Goal: Transaction & Acquisition: Obtain resource

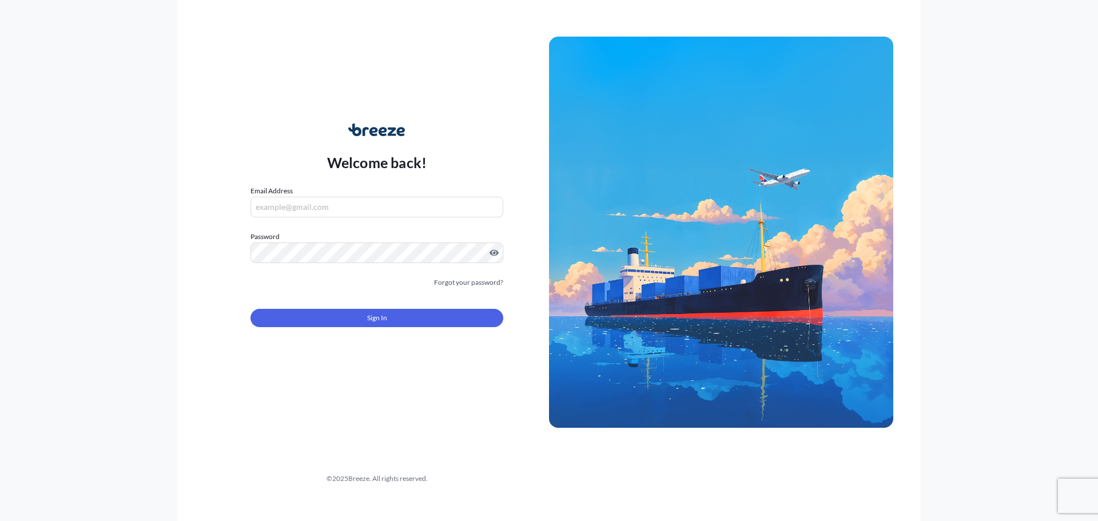
type input "[PERSON_NAME][EMAIL_ADDRESS][PERSON_NAME][DOMAIN_NAME]"
click at [342, 306] on div "Sign In" at bounding box center [376, 314] width 253 height 25
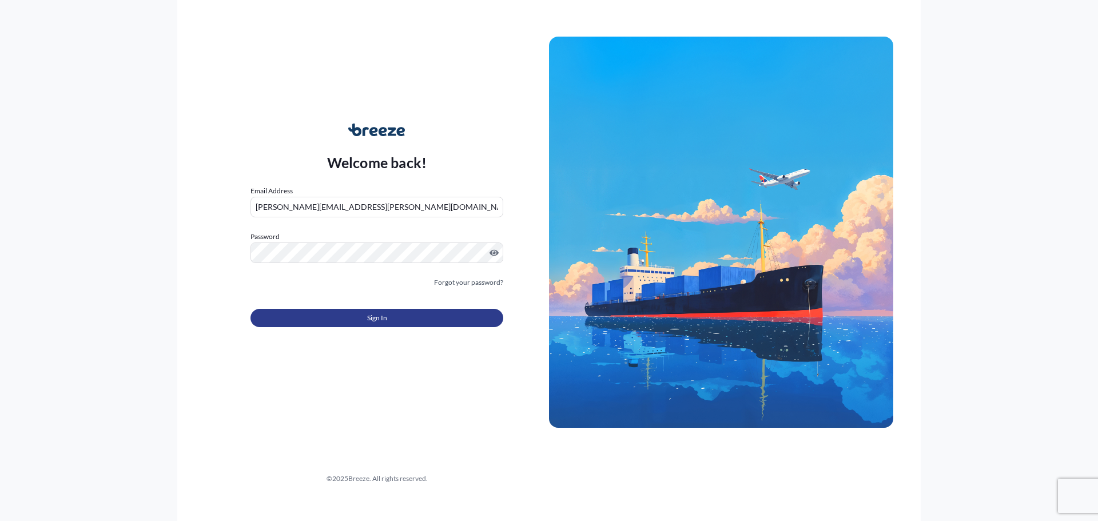
click at [340, 314] on button "Sign In" at bounding box center [376, 318] width 253 height 18
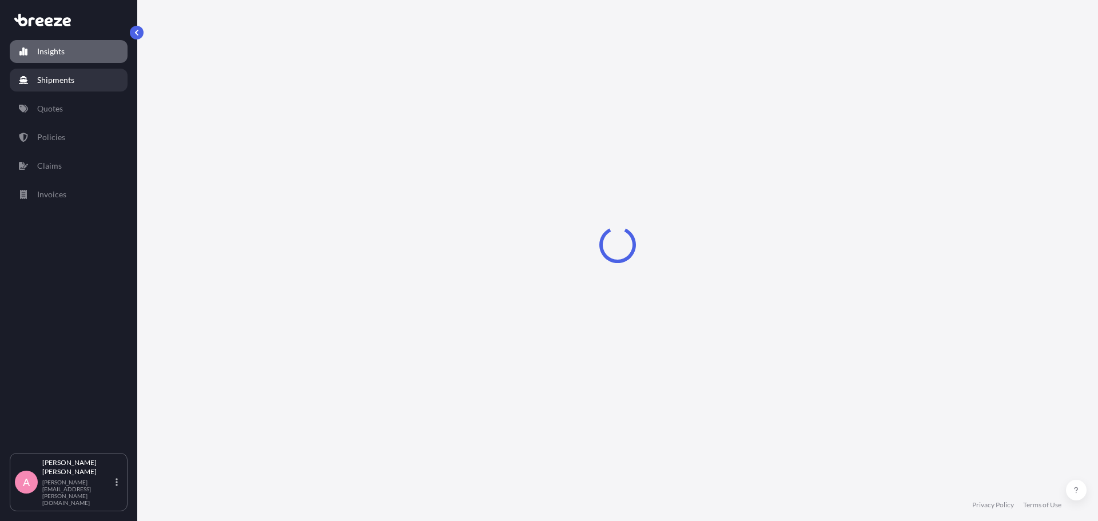
select select "2025"
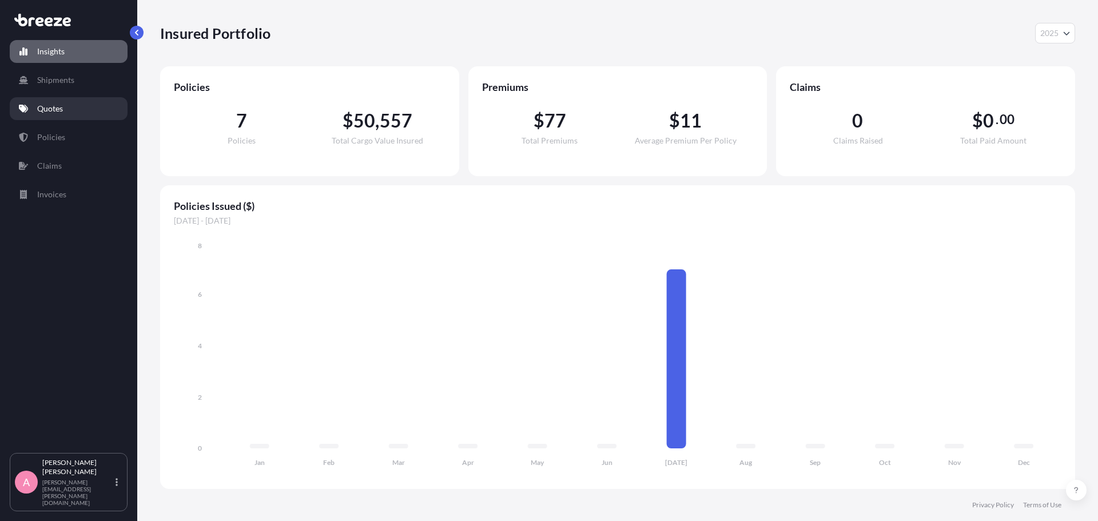
click at [63, 112] on p "Quotes" at bounding box center [50, 108] width 26 height 11
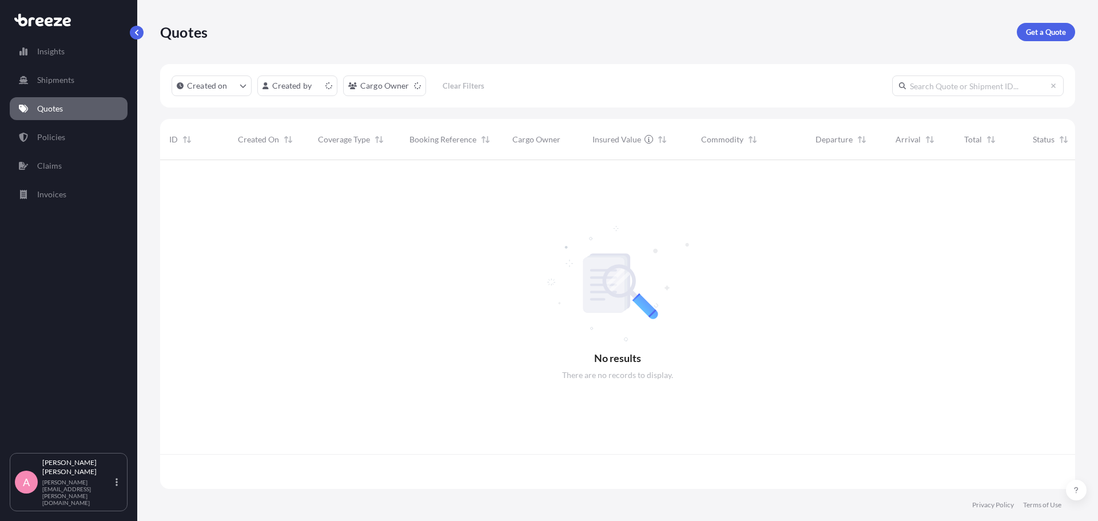
scroll to position [326, 906]
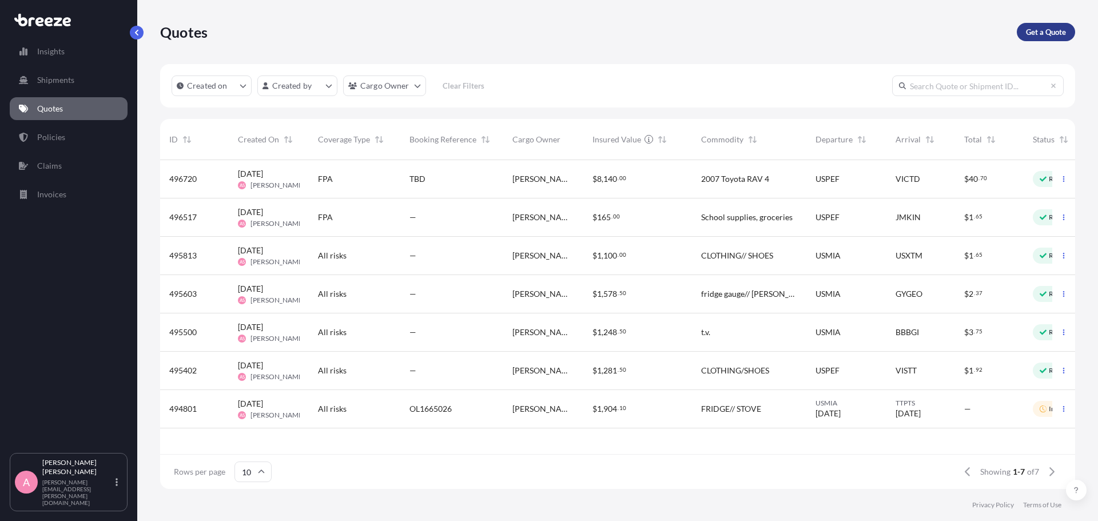
click at [1048, 30] on p "Get a Quote" at bounding box center [1046, 31] width 40 height 11
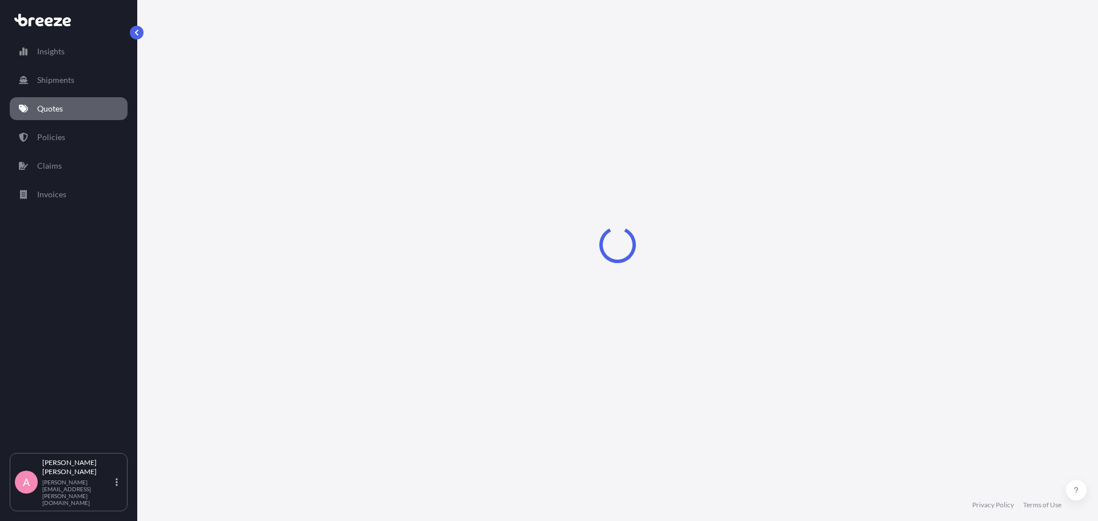
select select "Sea"
select select "1"
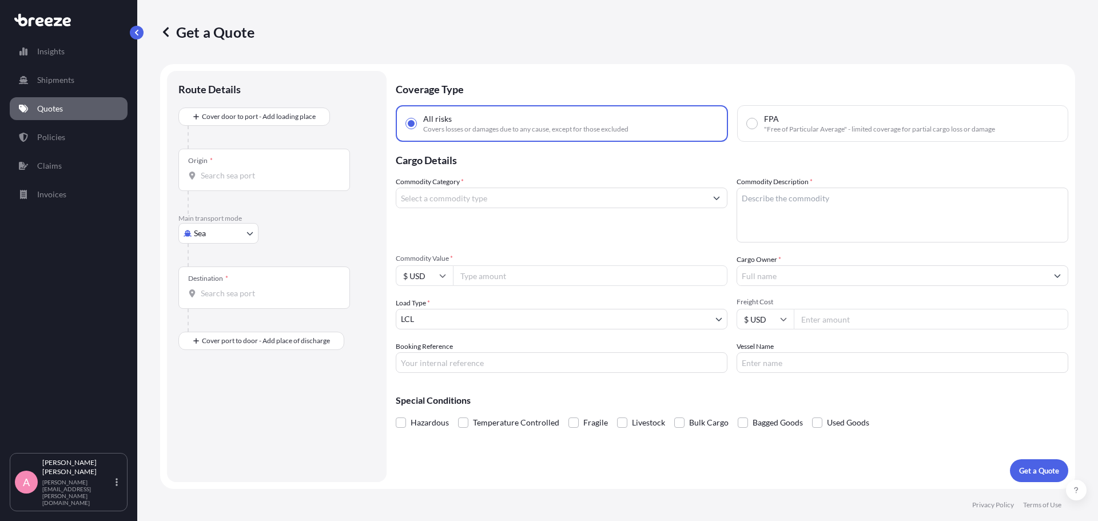
click at [268, 161] on div "Origin *" at bounding box center [263, 170] width 171 height 42
click at [268, 170] on input "Origin *" at bounding box center [268, 175] width 135 height 11
type input "g"
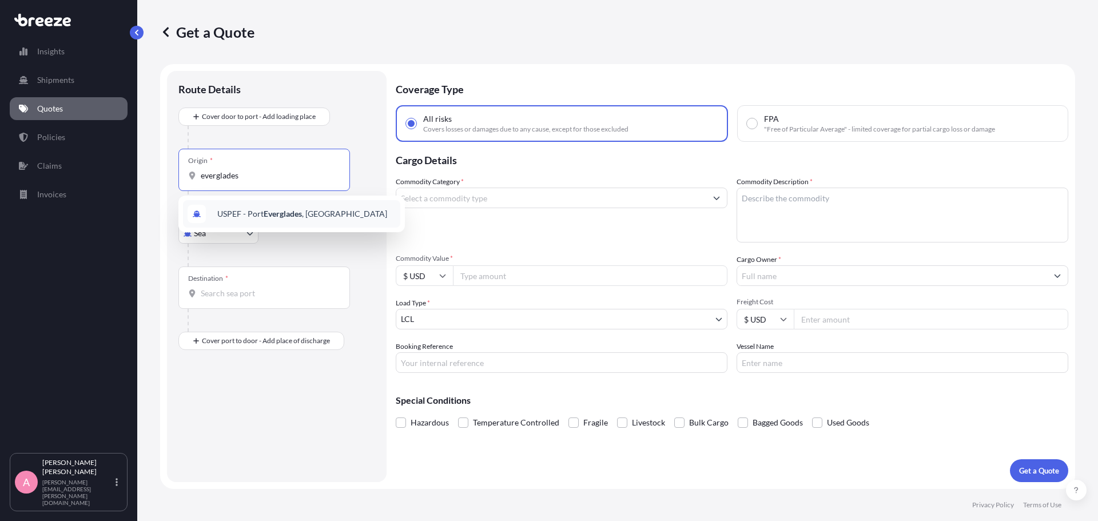
click at [255, 217] on span "USPEF - [GEOGRAPHIC_DATA] , [GEOGRAPHIC_DATA]" at bounding box center [302, 213] width 170 height 11
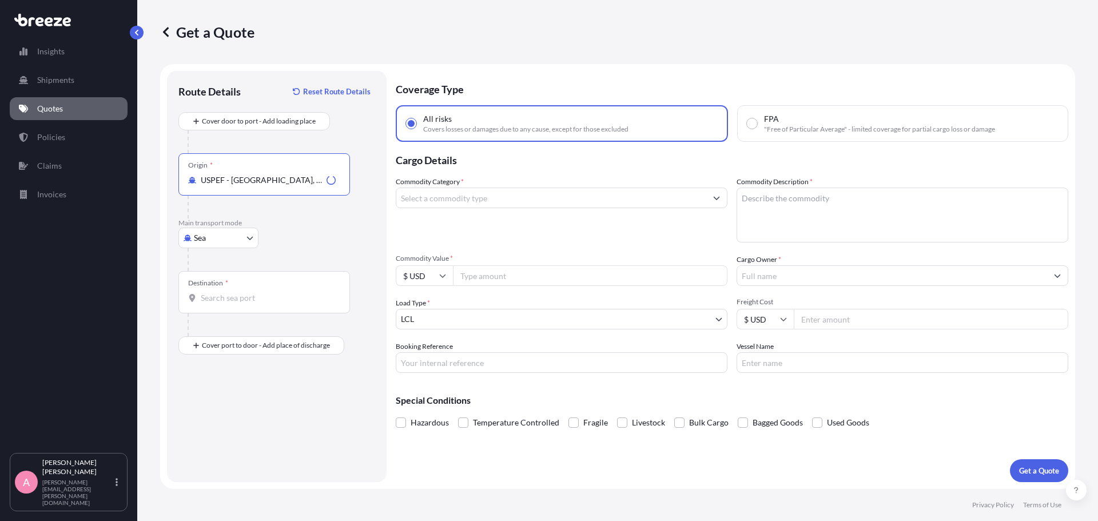
type input "USPEF - [GEOGRAPHIC_DATA], [GEOGRAPHIC_DATA]"
click at [243, 291] on div "Destination *" at bounding box center [263, 292] width 171 height 42
click at [243, 292] on input "Destination *" at bounding box center [268, 297] width 135 height 11
type input "GYGEO - [GEOGRAPHIC_DATA], [GEOGRAPHIC_DATA]"
click at [839, 218] on textarea "Commodity Description *" at bounding box center [902, 214] width 332 height 55
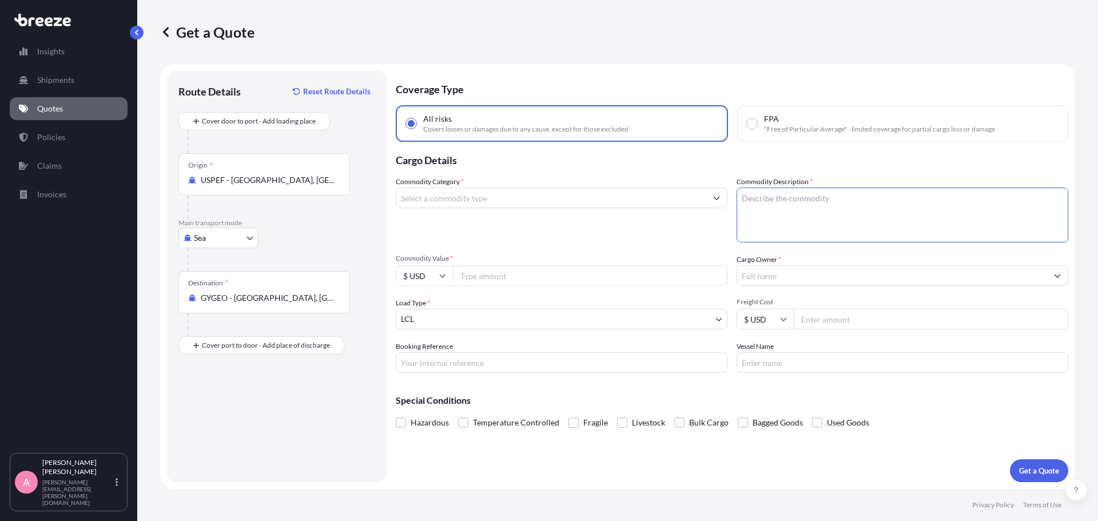
click at [559, 195] on input "Commodity Category *" at bounding box center [551, 197] width 310 height 21
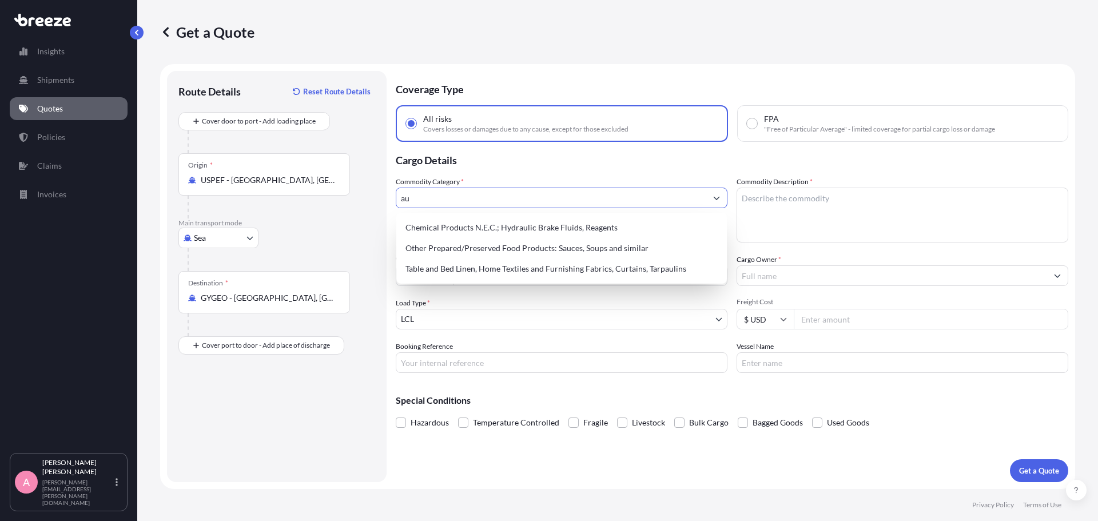
type input "a"
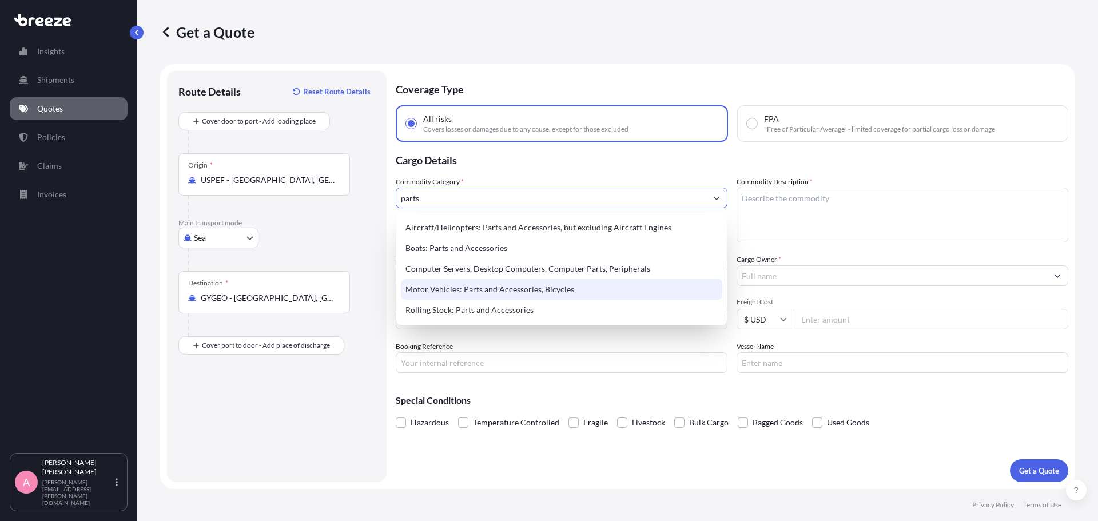
click at [489, 287] on div "Motor Vehicles: Parts and Accessories, Bicycles" at bounding box center [561, 289] width 321 height 21
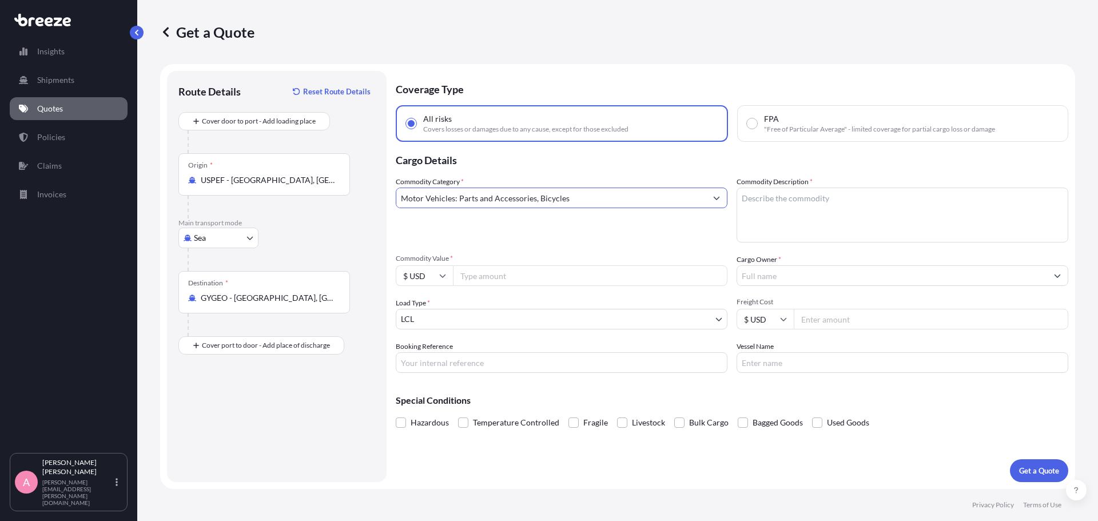
type input "Motor Vehicles: Parts and Accessories, Bicycles"
click at [750, 211] on textarea "Commodity Description *" at bounding box center [902, 214] width 332 height 55
type textarea "Auto Parts"
click at [641, 276] on input "Commodity Value *" at bounding box center [590, 275] width 274 height 21
type input "10800"
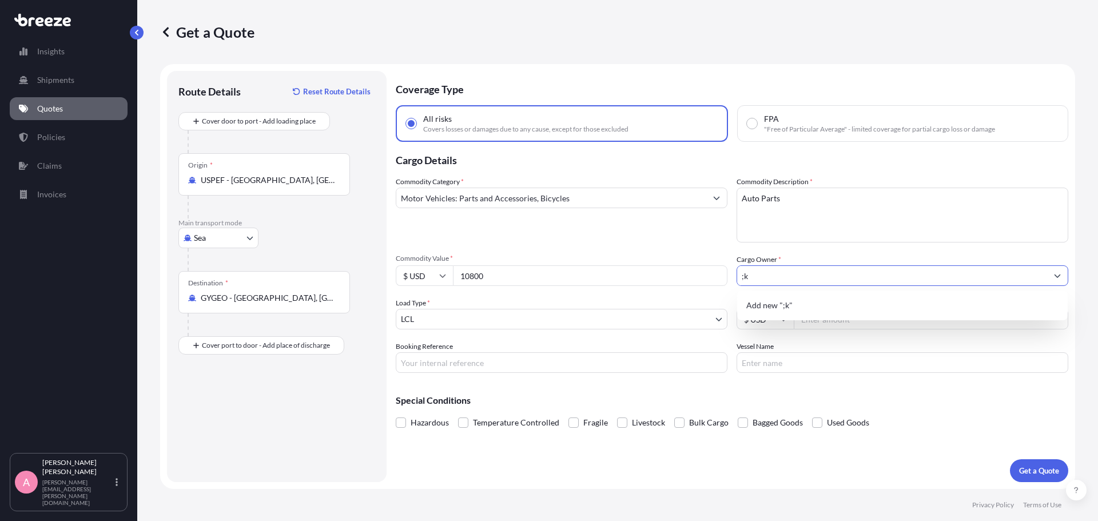
type input ";"
type input "k"
type input "[PERSON_NAME]"
click at [496, 366] on input "Booking Reference" at bounding box center [562, 362] width 332 height 21
drag, startPoint x: 735, startPoint y: 453, endPoint x: 731, endPoint y: 449, distance: 6.5
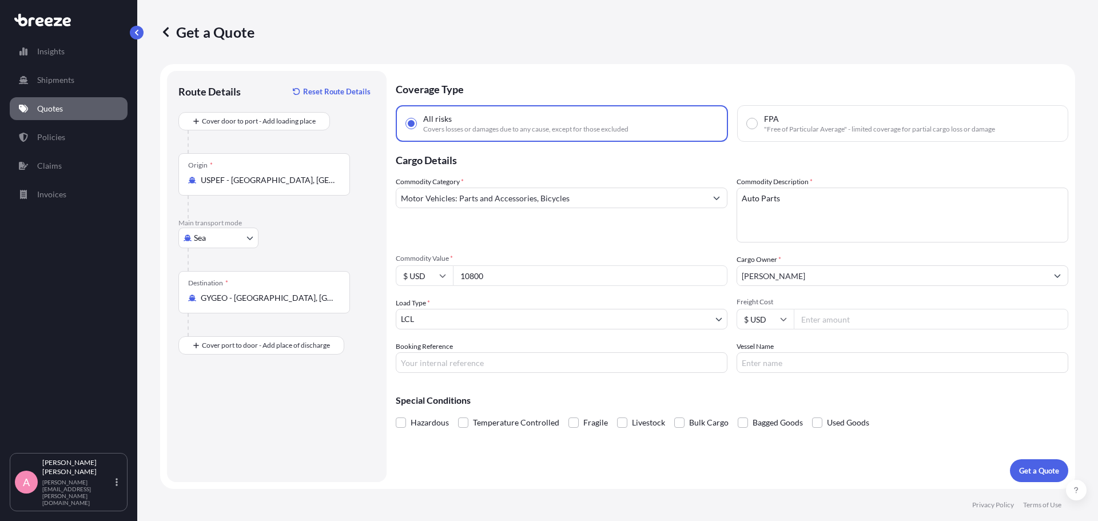
click at [735, 453] on div "Coverage Type All risks Covers losses or damages due to any cause, except for t…" at bounding box center [732, 276] width 672 height 411
click at [1039, 473] on p "Get a Quote" at bounding box center [1039, 470] width 40 height 11
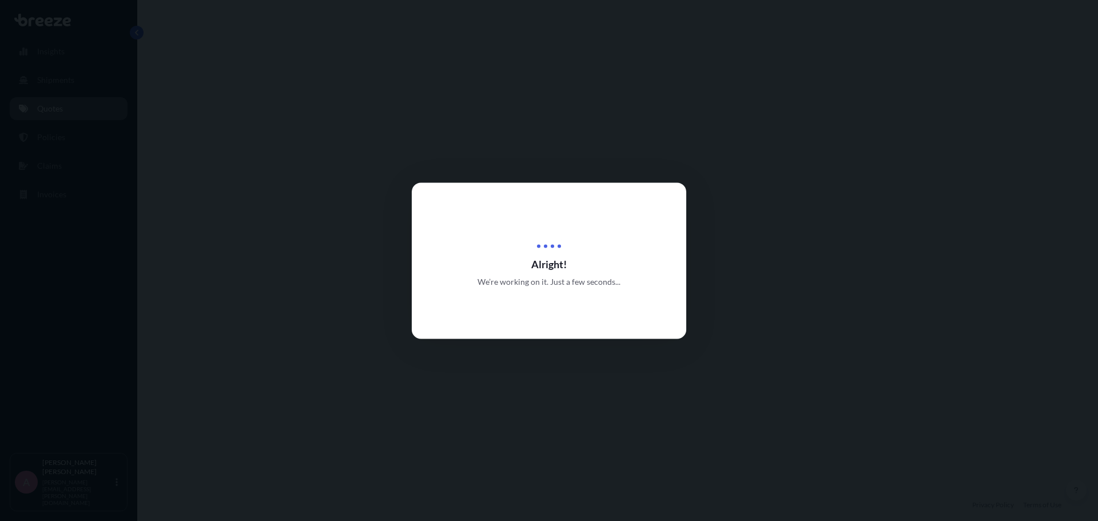
select select "Sea"
select select "1"
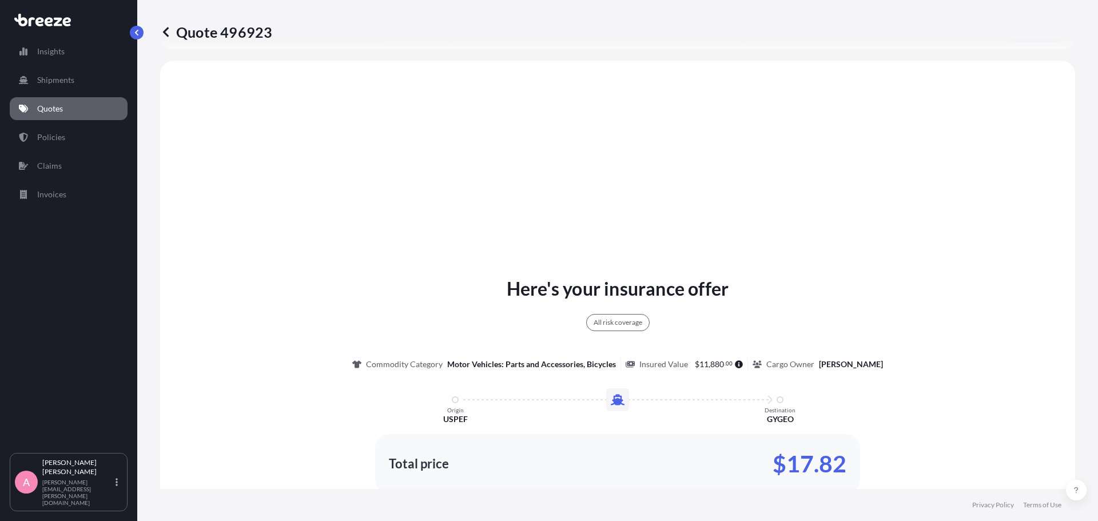
scroll to position [415, 0]
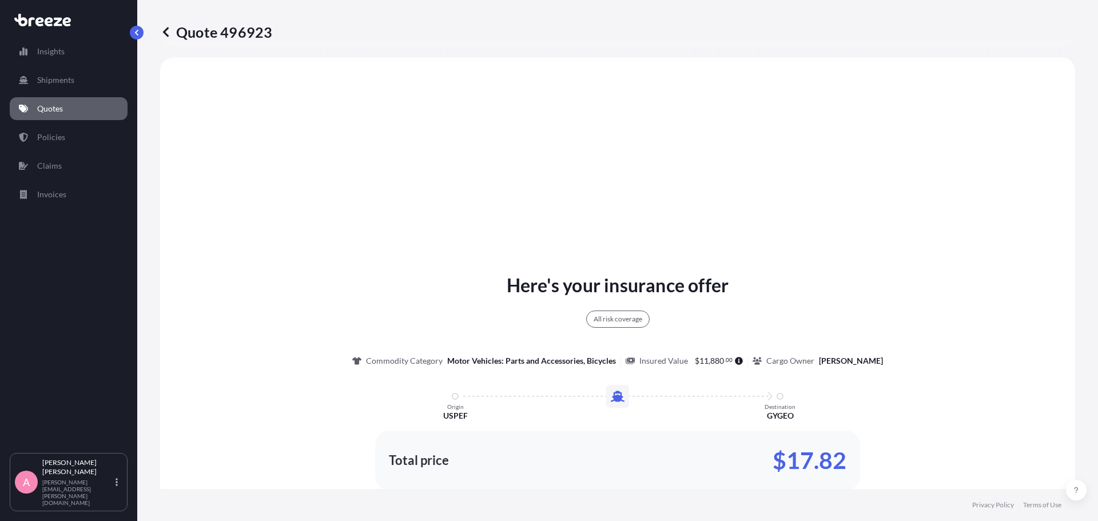
click at [0, 365] on div "Insights Shipments Quotes Policies Claims Invoices A [PERSON_NAME] [PERSON_NAME…" at bounding box center [68, 260] width 137 height 521
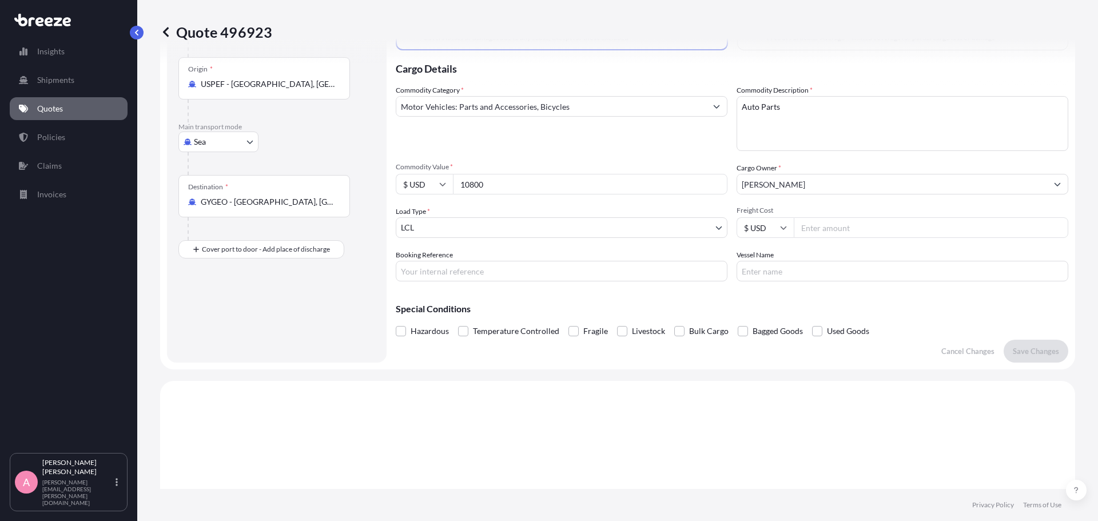
scroll to position [0, 0]
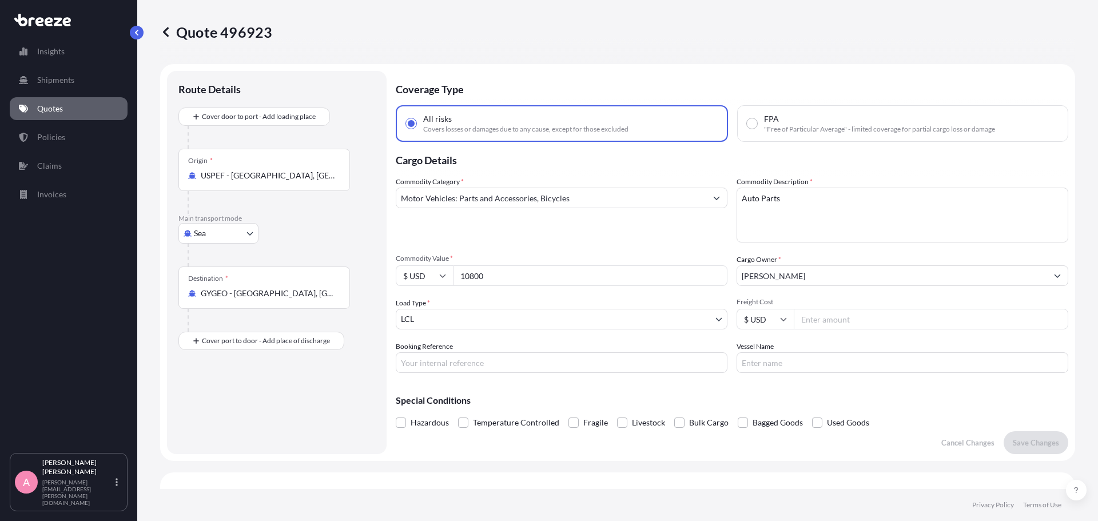
drag, startPoint x: 508, startPoint y: 278, endPoint x: 417, endPoint y: 246, distance: 96.0
click at [385, 258] on form "Route Details Cover door to port - Add loading place Place of loading Road Road…" at bounding box center [617, 262] width 915 height 397
click at [867, 324] on input "Freight Cost" at bounding box center [930, 319] width 274 height 21
drag, startPoint x: 586, startPoint y: 282, endPoint x: 615, endPoint y: 183, distance: 102.9
click at [353, 255] on form "Route Details Cover door to port - Add loading place Place of loading Road Road…" at bounding box center [617, 262] width 915 height 397
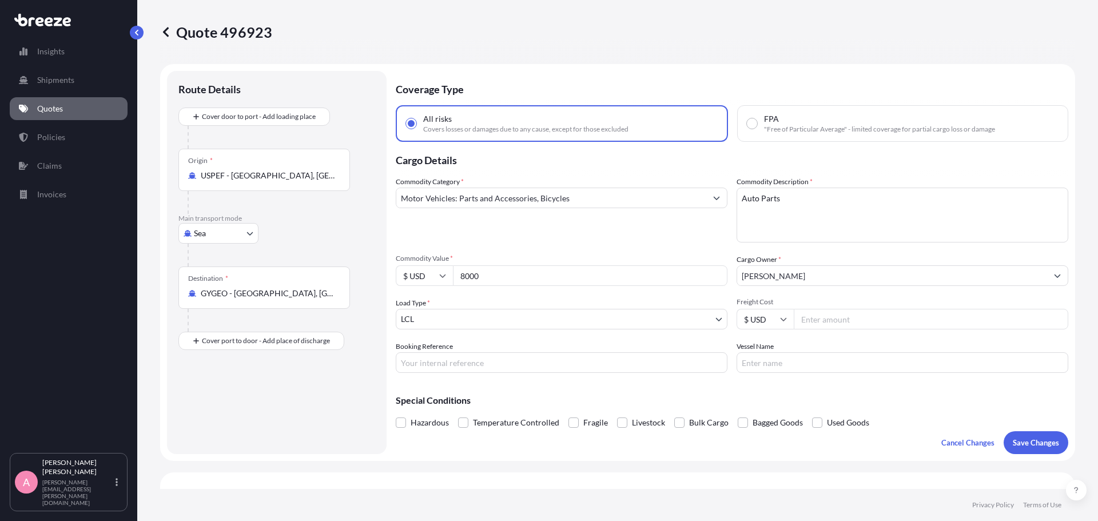
type input "8000"
click at [867, 313] on input "Freight Cost" at bounding box center [930, 319] width 274 height 21
click at [465, 280] on input "8000" at bounding box center [590, 275] width 274 height 21
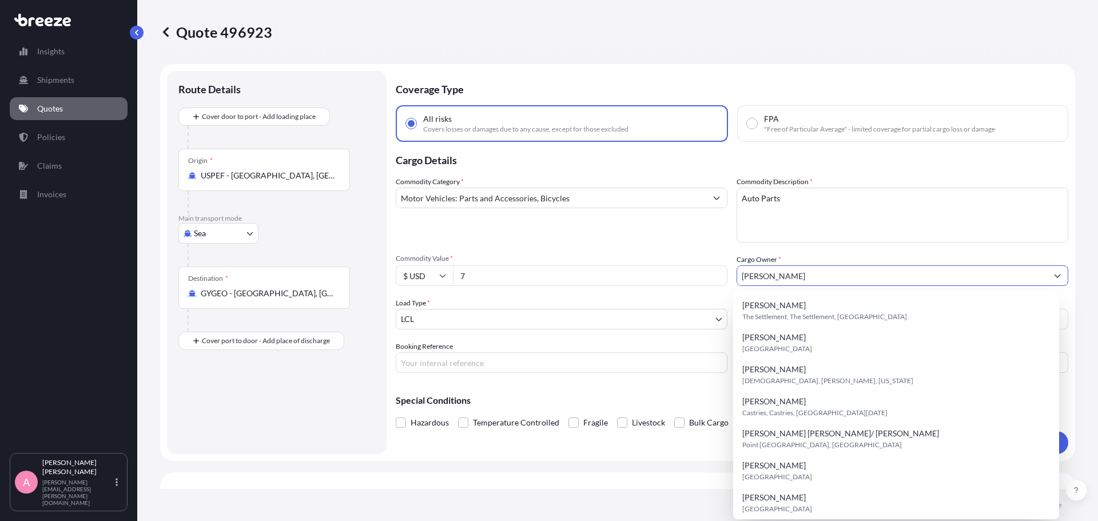
click at [485, 281] on input "7" at bounding box center [590, 275] width 274 height 21
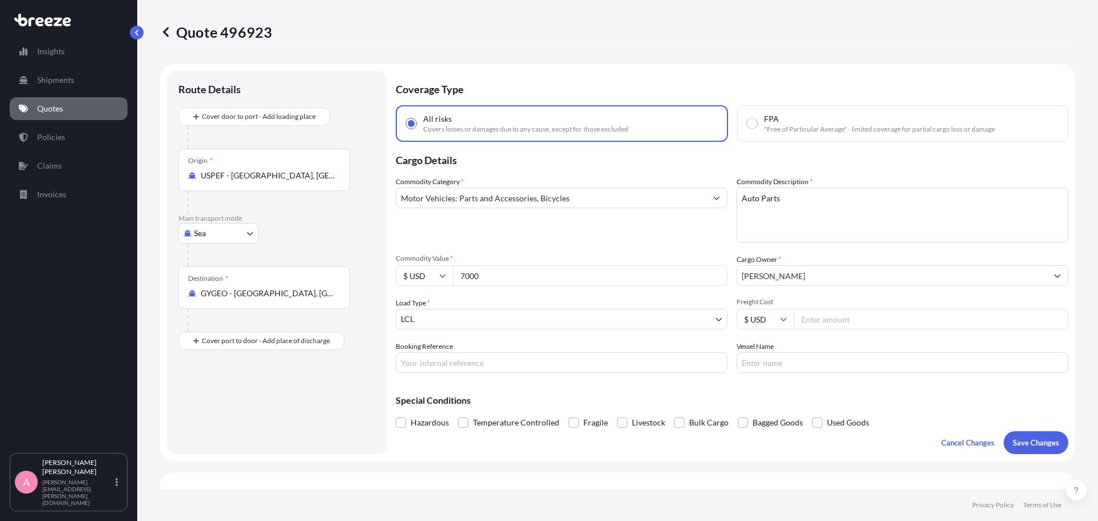
type input "7000"
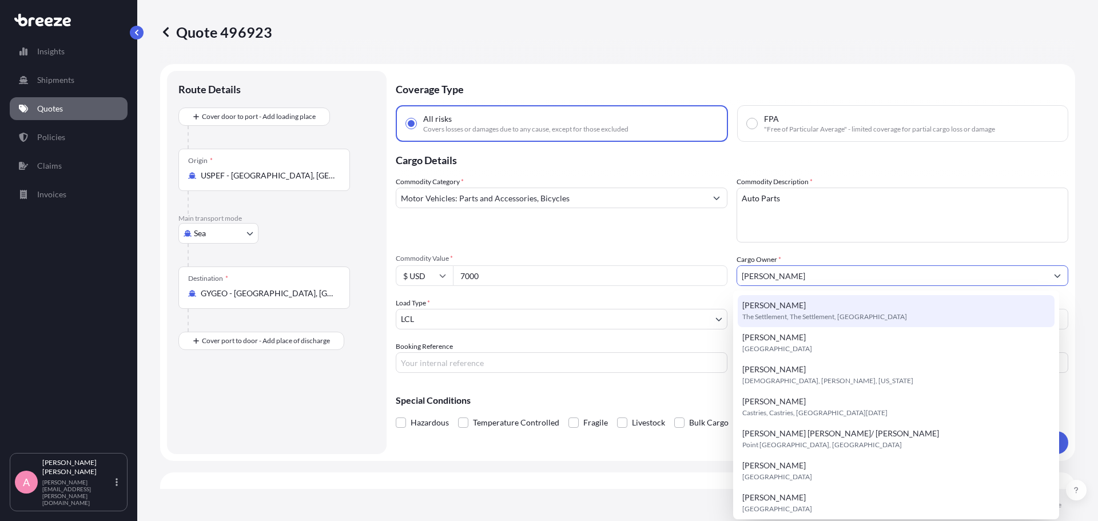
click at [648, 239] on div "Commodity Category * Motor Vehicles: Parts and Accessories, Bicycles" at bounding box center [562, 209] width 332 height 66
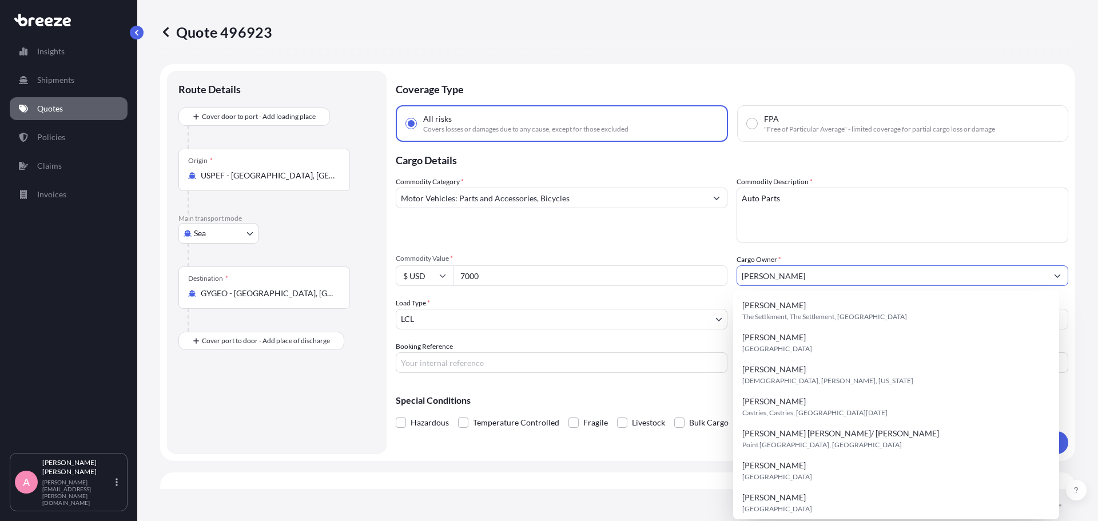
click at [768, 273] on input "[PERSON_NAME]" at bounding box center [892, 275] width 310 height 21
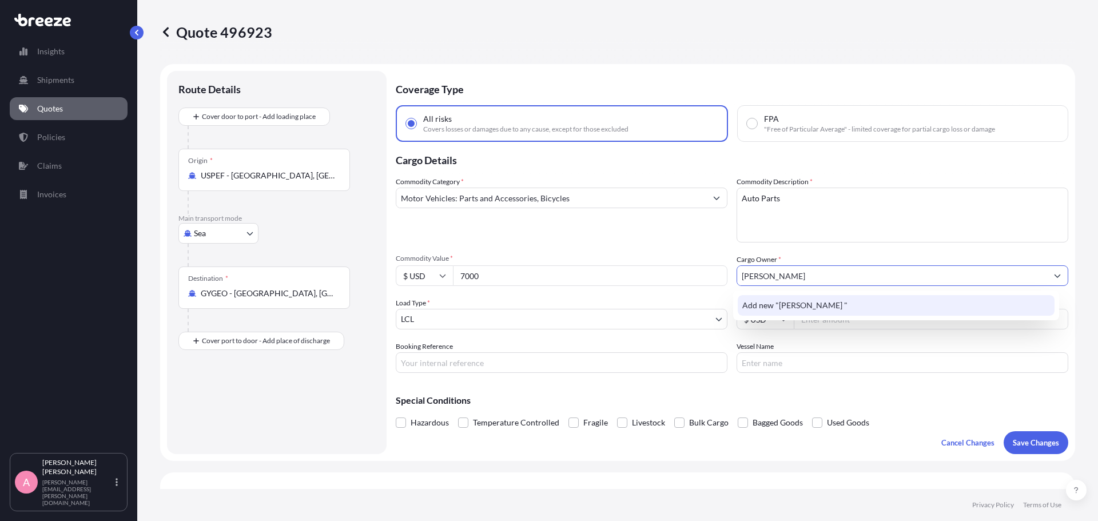
click at [865, 302] on div "Add new "[PERSON_NAME] "" at bounding box center [895, 305] width 317 height 21
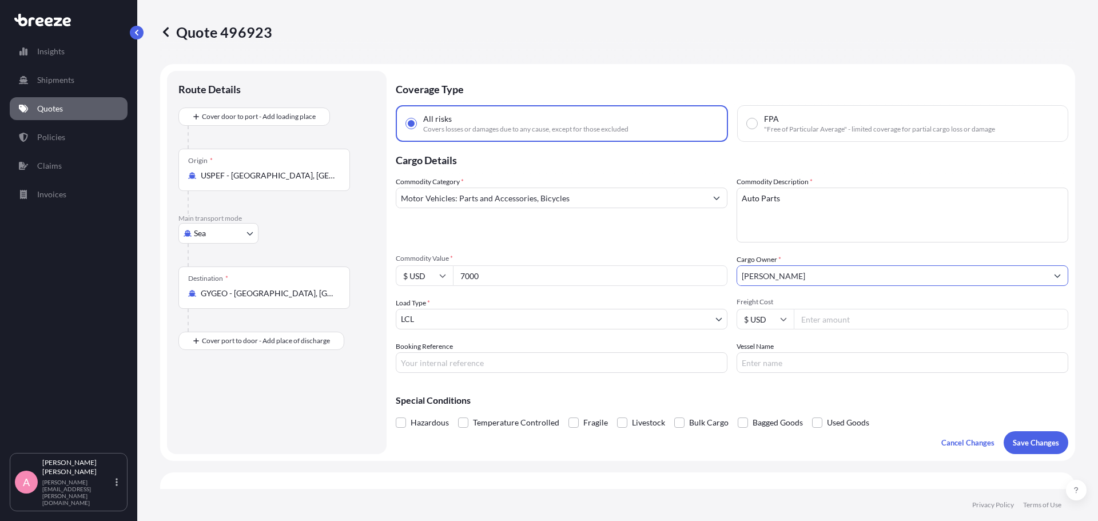
type input "[PERSON_NAME]"
click at [848, 325] on input "Freight Cost" at bounding box center [930, 319] width 274 height 21
click at [859, 317] on input "Freight Cost" at bounding box center [930, 319] width 274 height 21
type input "898.00"
click at [1038, 450] on button "Save Changes" at bounding box center [1035, 442] width 65 height 23
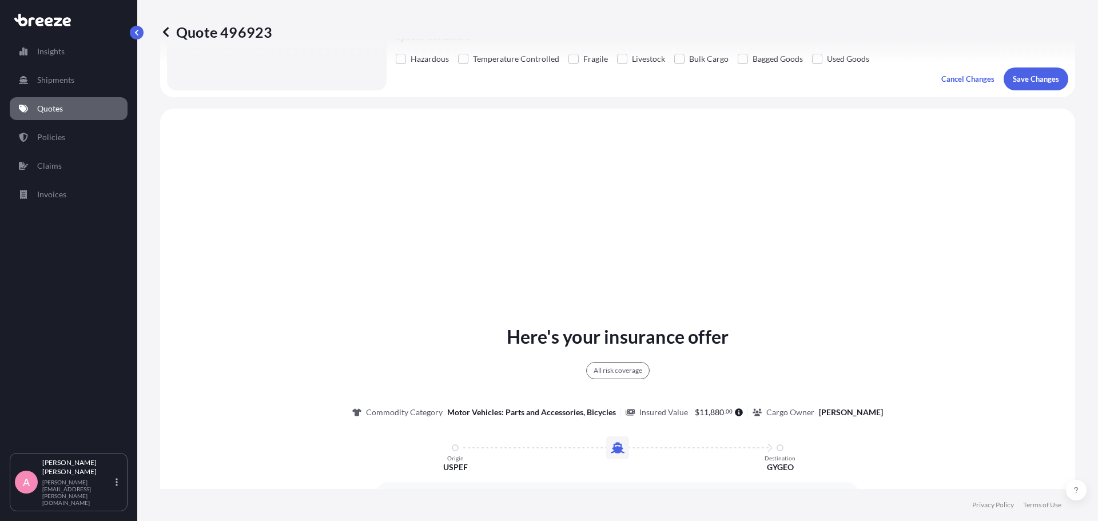
scroll to position [415, 0]
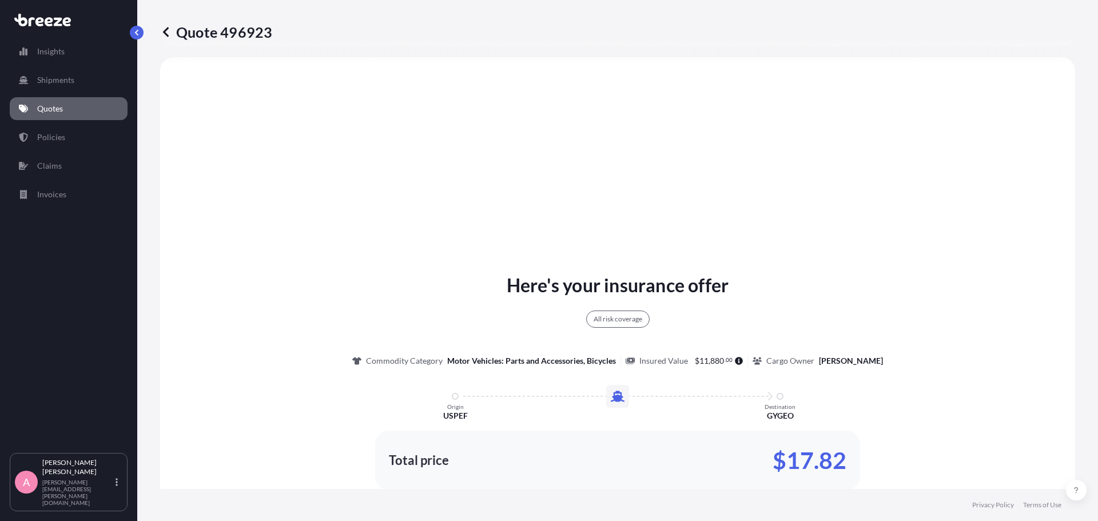
select select "Sea"
select select "1"
drag, startPoint x: 854, startPoint y: 166, endPoint x: 879, endPoint y: 170, distance: 25.5
click at [854, 166] on div "Here's your insurance offer All risk coverage Commodity Category Motor Vehicles…" at bounding box center [617, 416] width 883 height 686
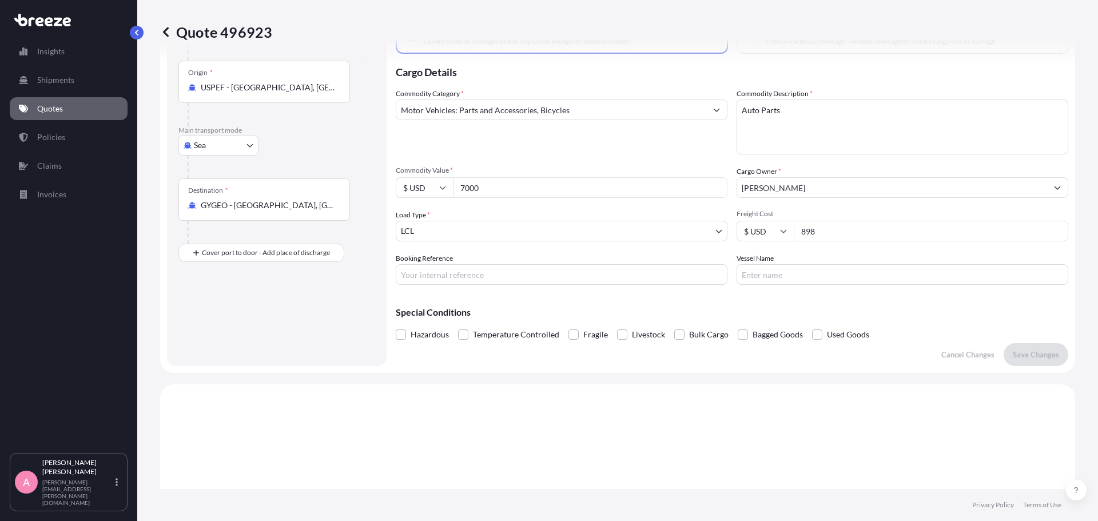
scroll to position [0, 0]
